Goal: Find specific page/section: Find specific page/section

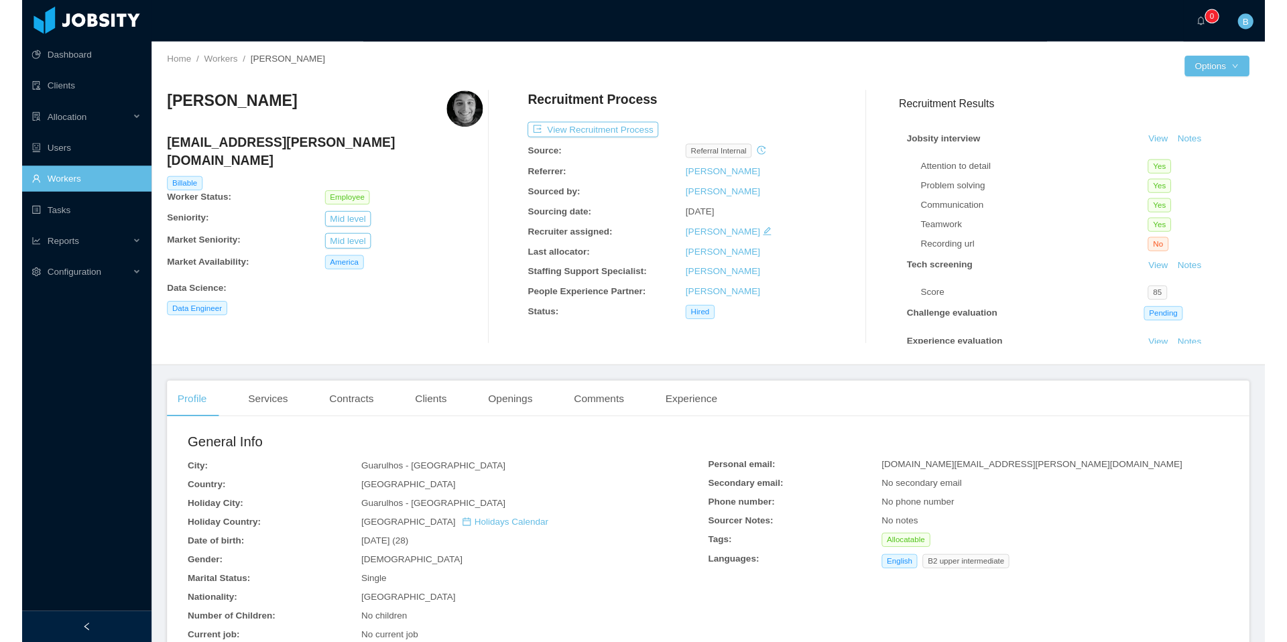
scroll to position [394, 0]
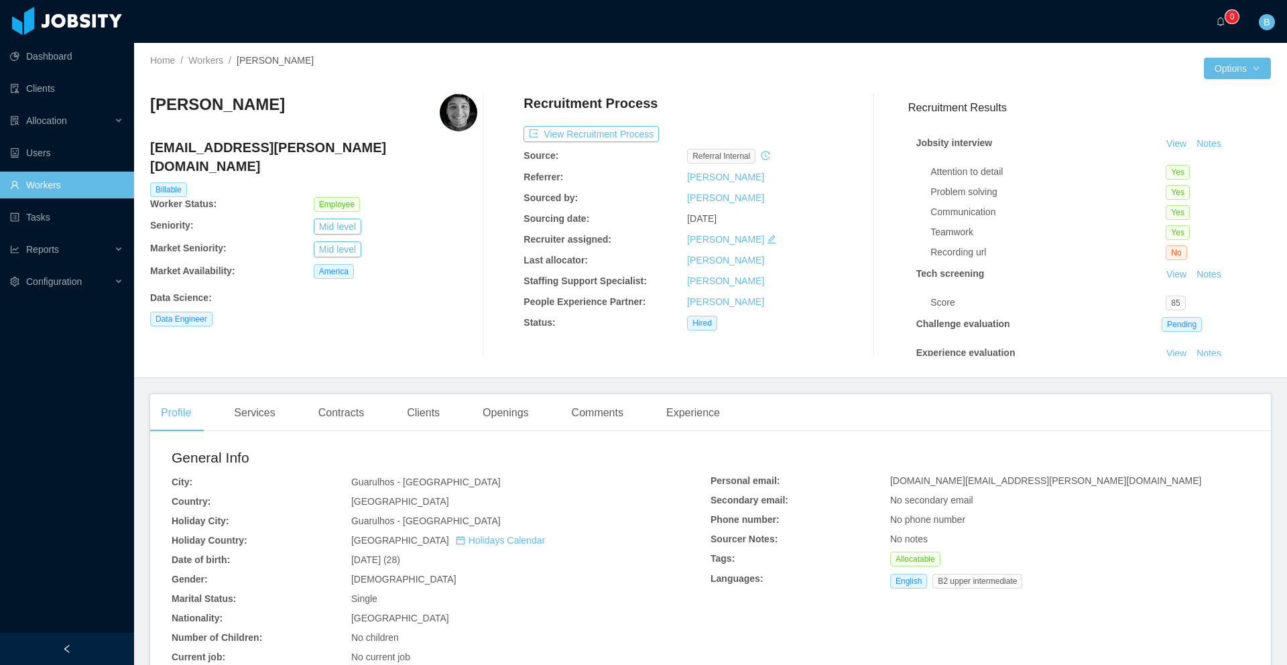
click at [39, 188] on link "Workers" at bounding box center [66, 185] width 113 height 27
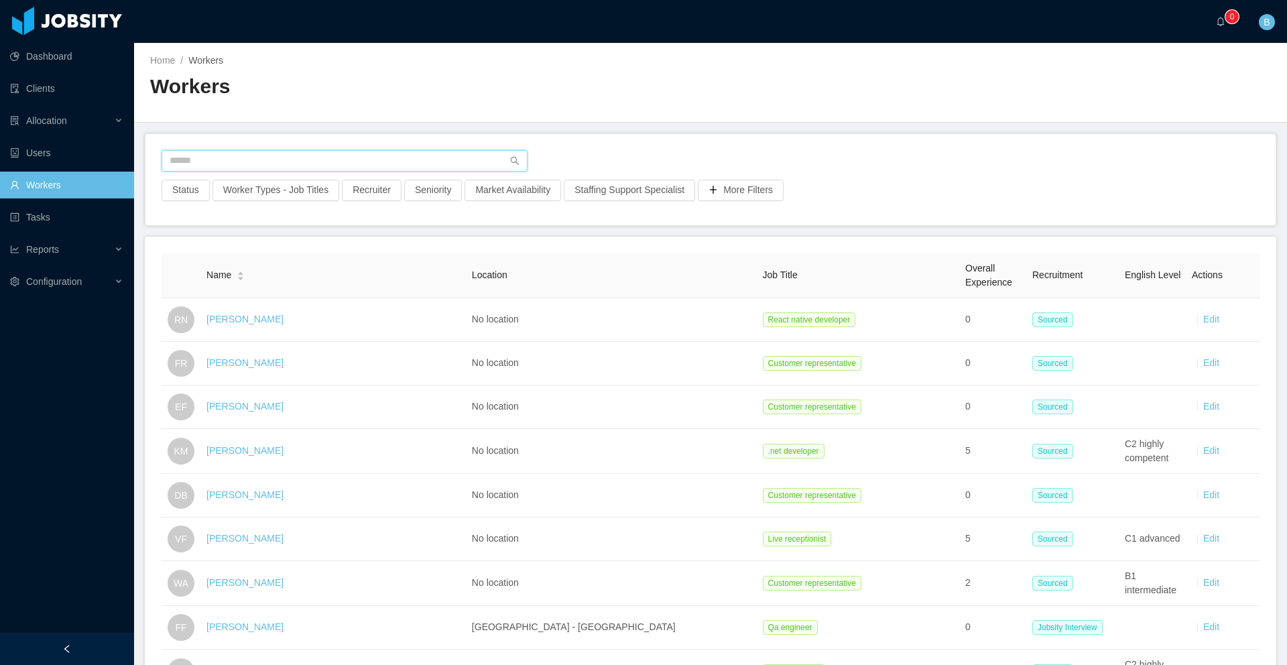
click at [295, 152] on input "text" at bounding box center [345, 160] width 366 height 21
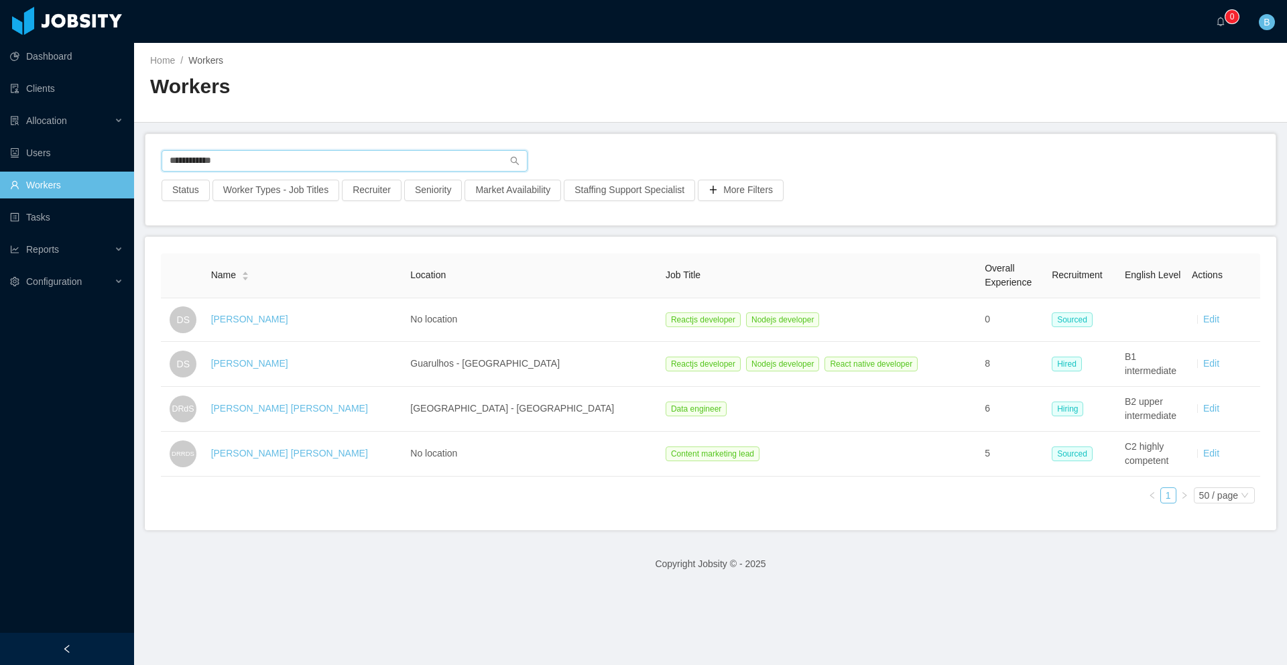
type input "**********"
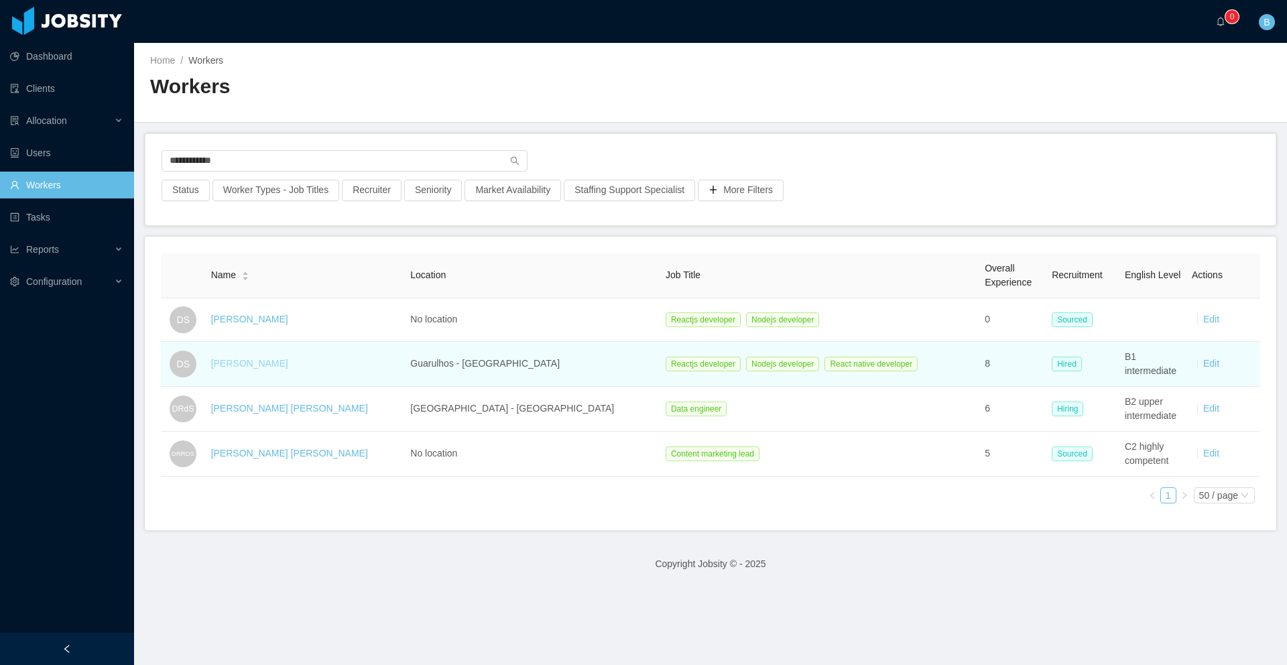
click at [261, 365] on link "[PERSON_NAME]" at bounding box center [249, 363] width 77 height 11
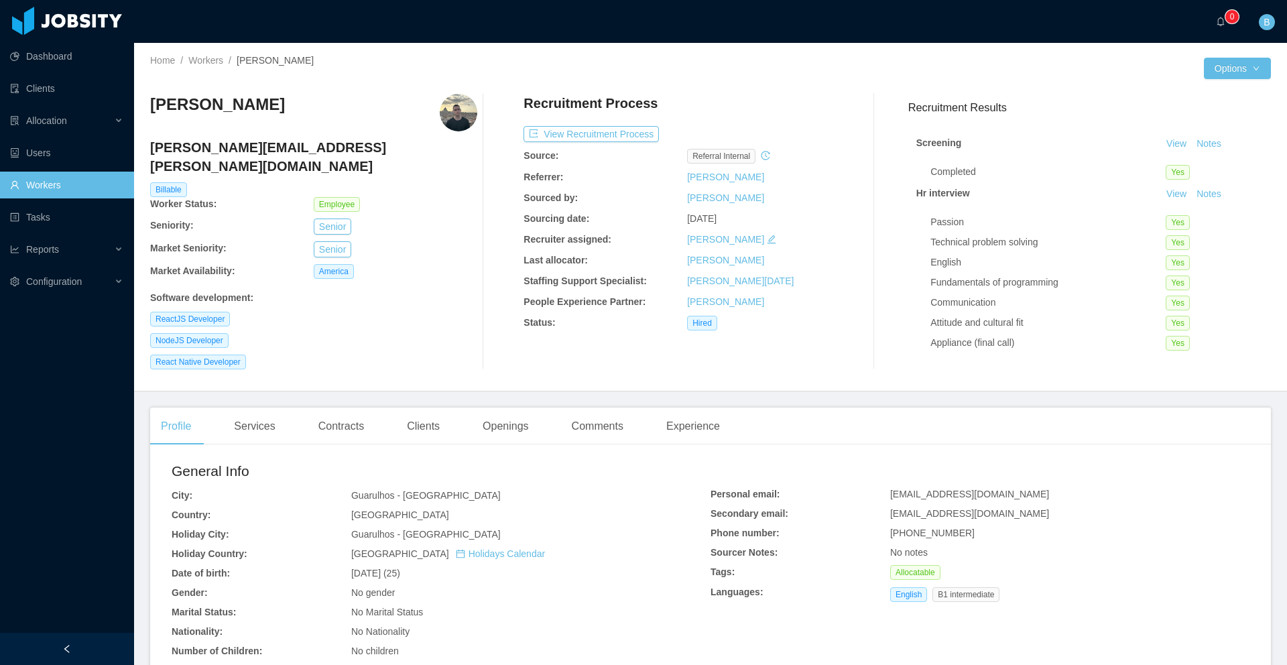
click at [411, 408] on div "Clients" at bounding box center [423, 427] width 54 height 38
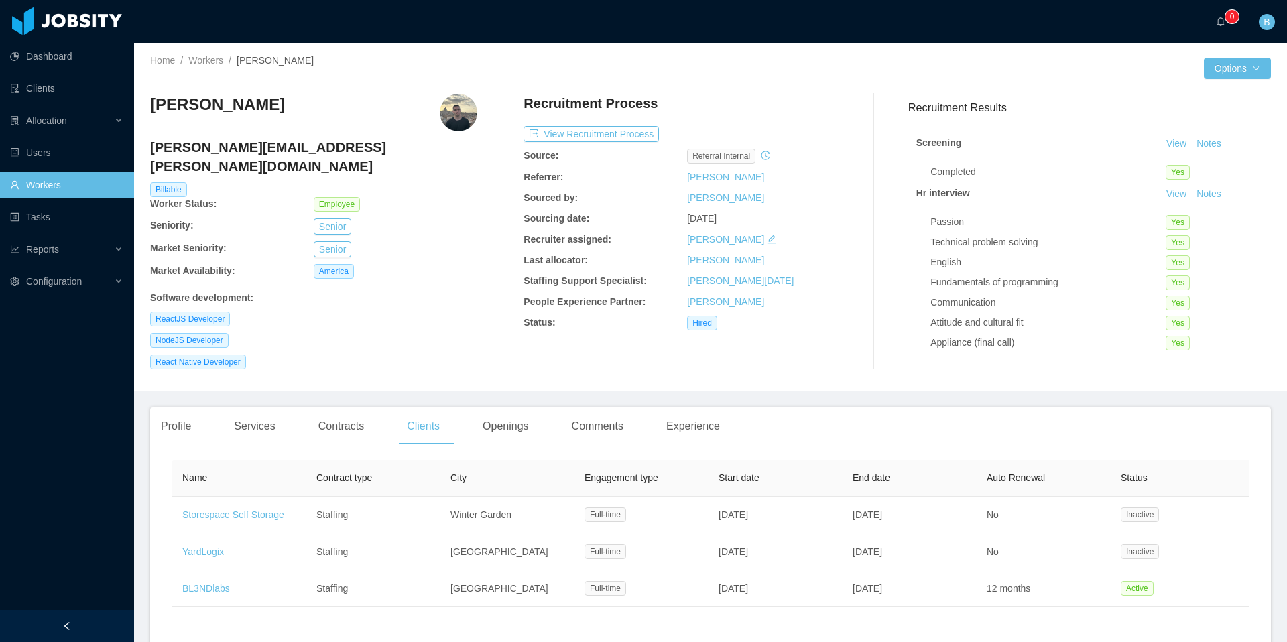
click at [61, 176] on link "Workers" at bounding box center [66, 185] width 113 height 27
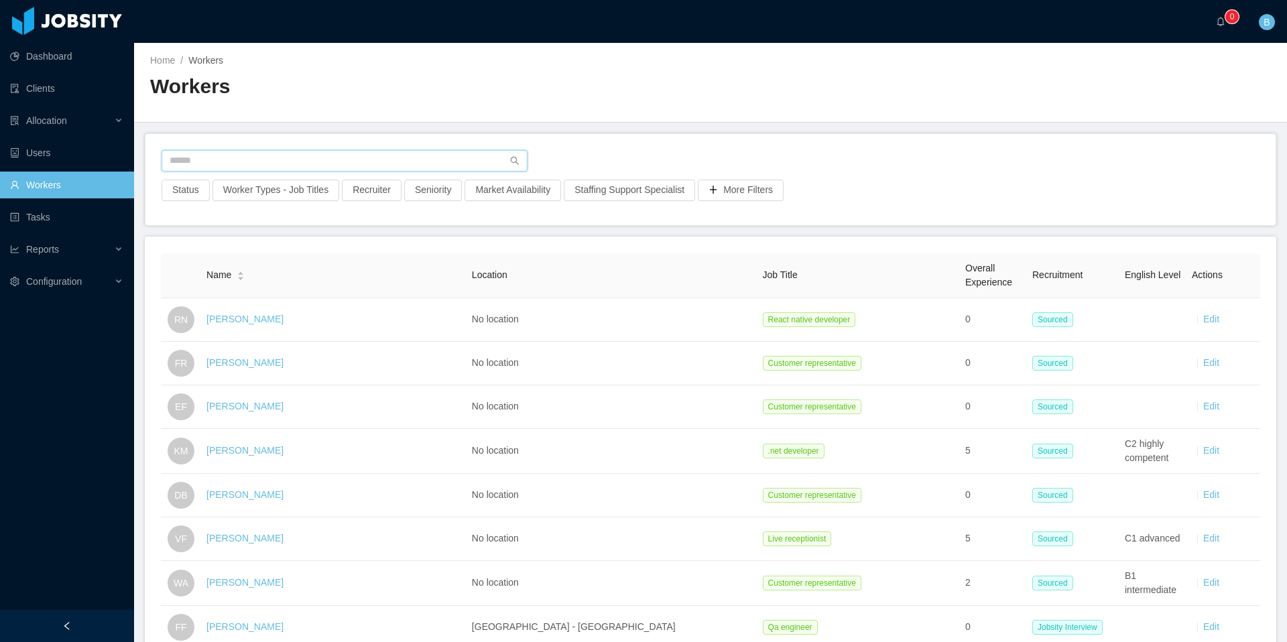
click at [333, 160] on input "text" at bounding box center [345, 160] width 366 height 21
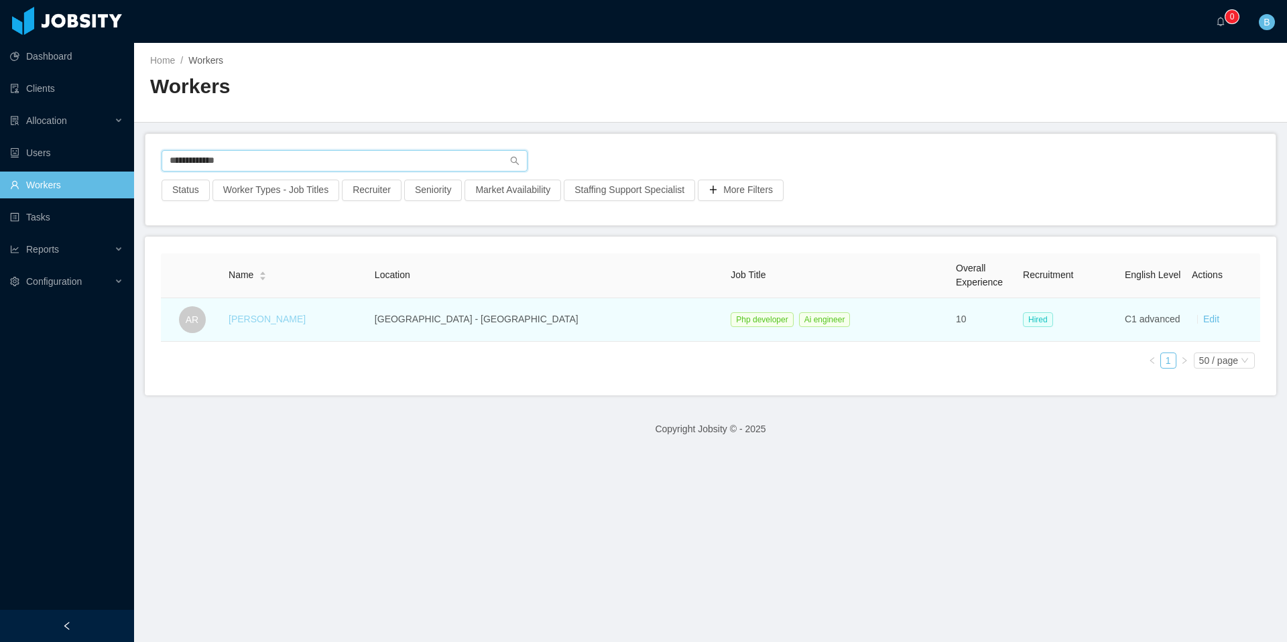
type input "**********"
click at [292, 316] on link "[PERSON_NAME]" at bounding box center [267, 319] width 77 height 11
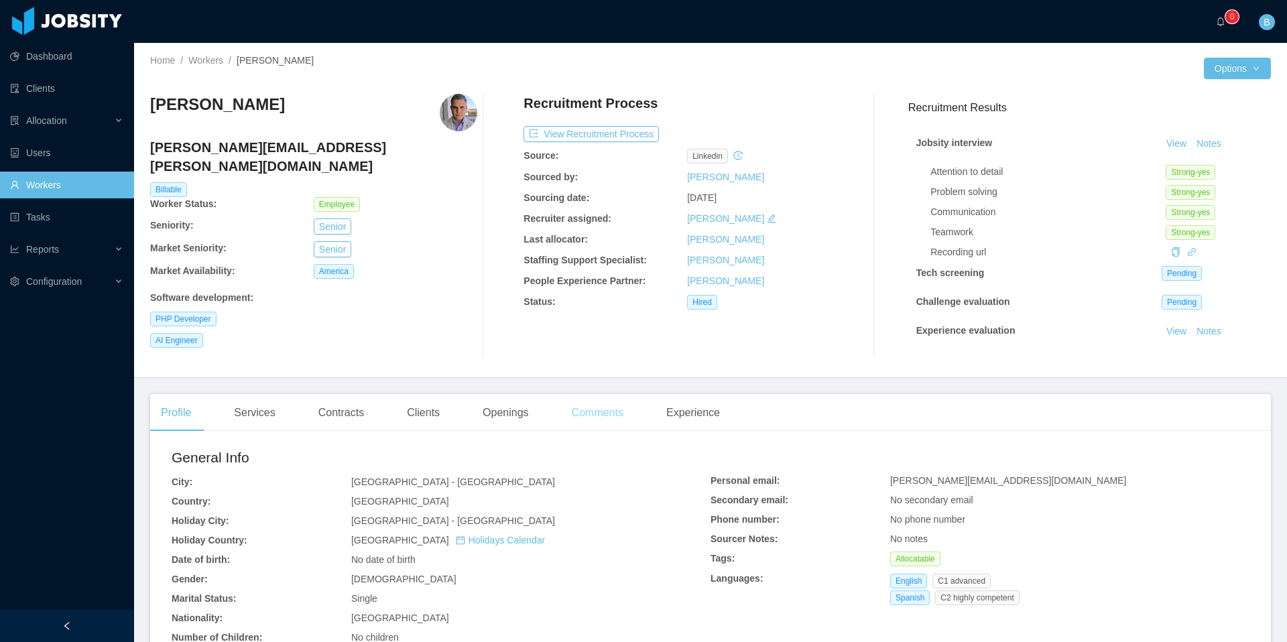
click at [610, 418] on div "Comments" at bounding box center [597, 413] width 73 height 38
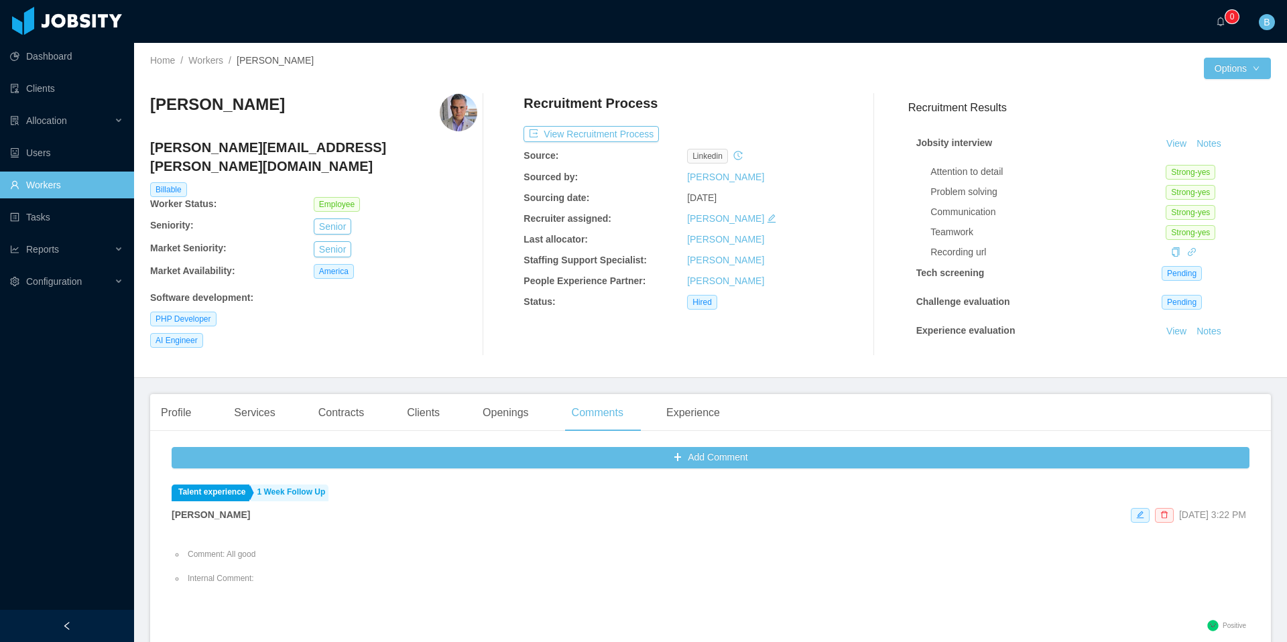
click at [489, 347] on div at bounding box center [500, 225] width 47 height 262
